Goal: Task Accomplishment & Management: Manage account settings

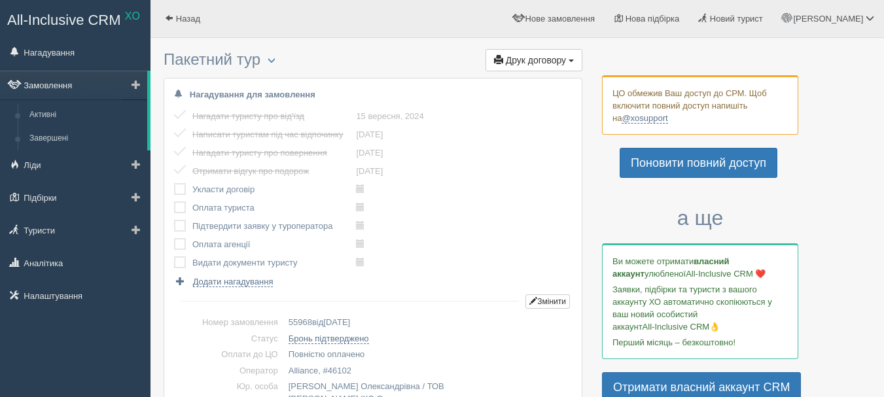
click at [57, 87] on link "Замовлення" at bounding box center [73, 85] width 147 height 29
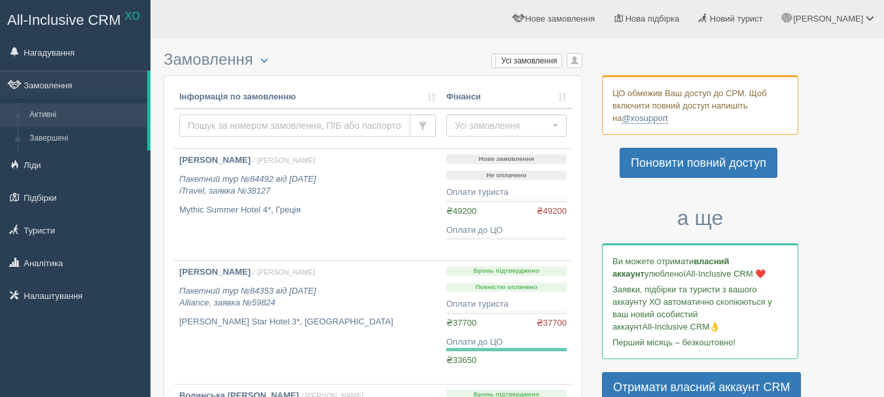
click at [227, 122] on input "text" at bounding box center [294, 125] width 231 height 22
type input "[PERSON_NAME]"
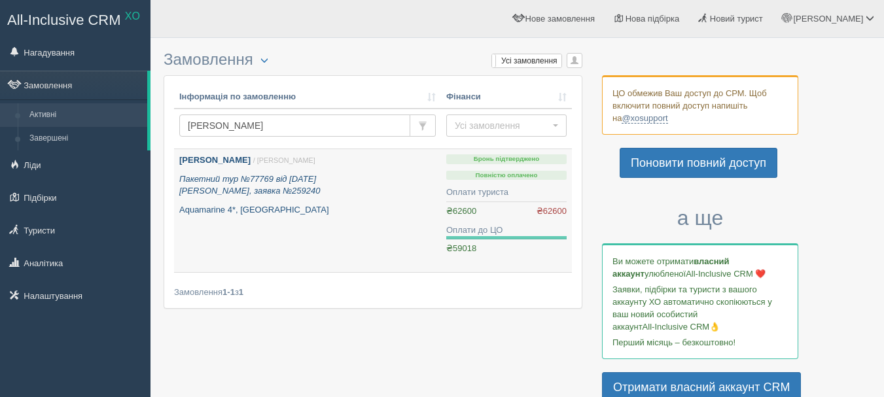
click at [336, 206] on p "Aquamarine 4*, [GEOGRAPHIC_DATA]" at bounding box center [307, 210] width 256 height 12
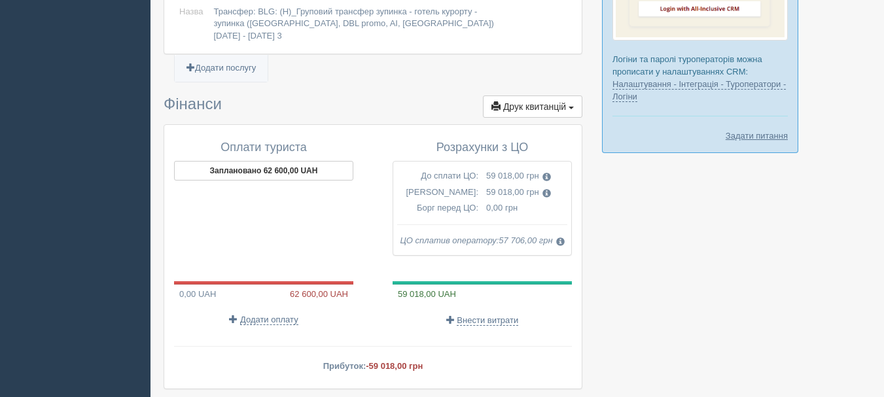
scroll to position [1332, 0]
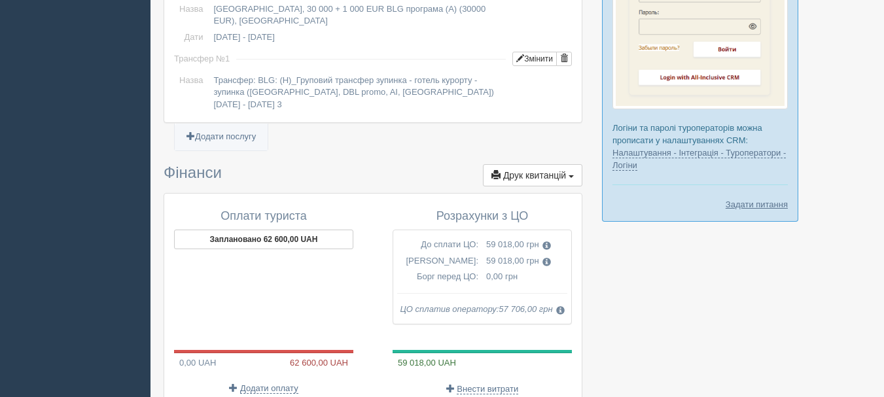
click at [546, 170] on span "Друк квитанцій" at bounding box center [534, 175] width 63 height 10
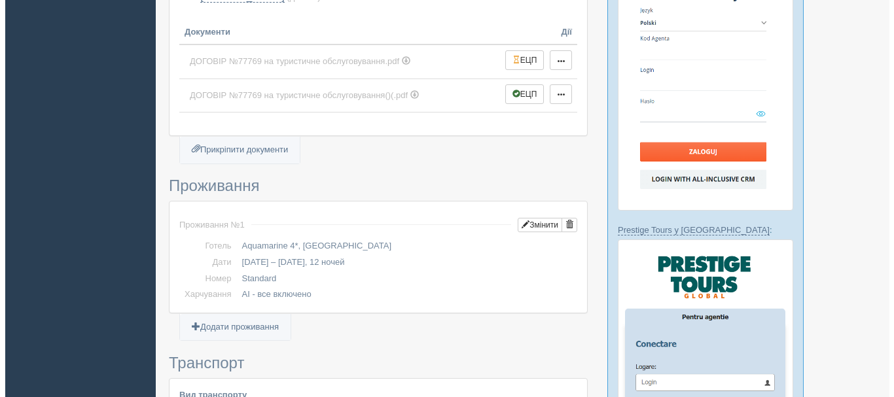
scroll to position [578, 0]
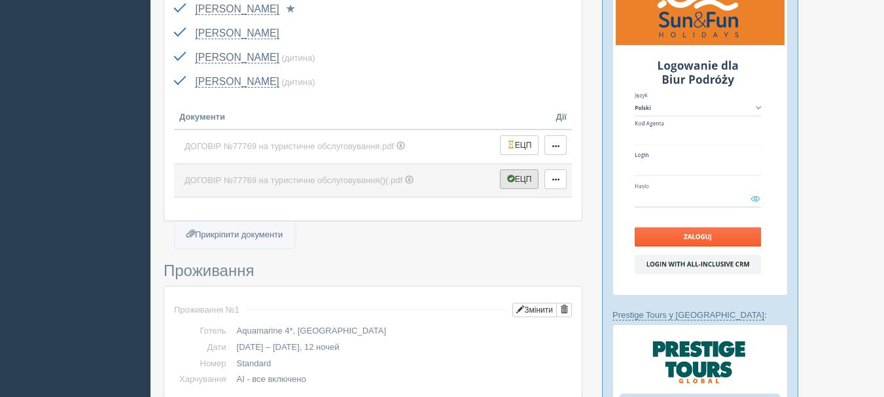
click at [521, 170] on button "ЕЦП" at bounding box center [519, 179] width 39 height 20
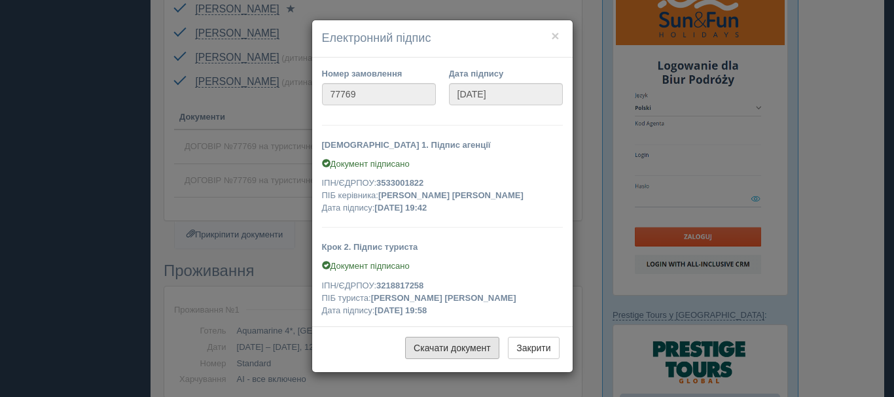
click at [444, 352] on link "Скачати документ" at bounding box center [452, 348] width 94 height 22
